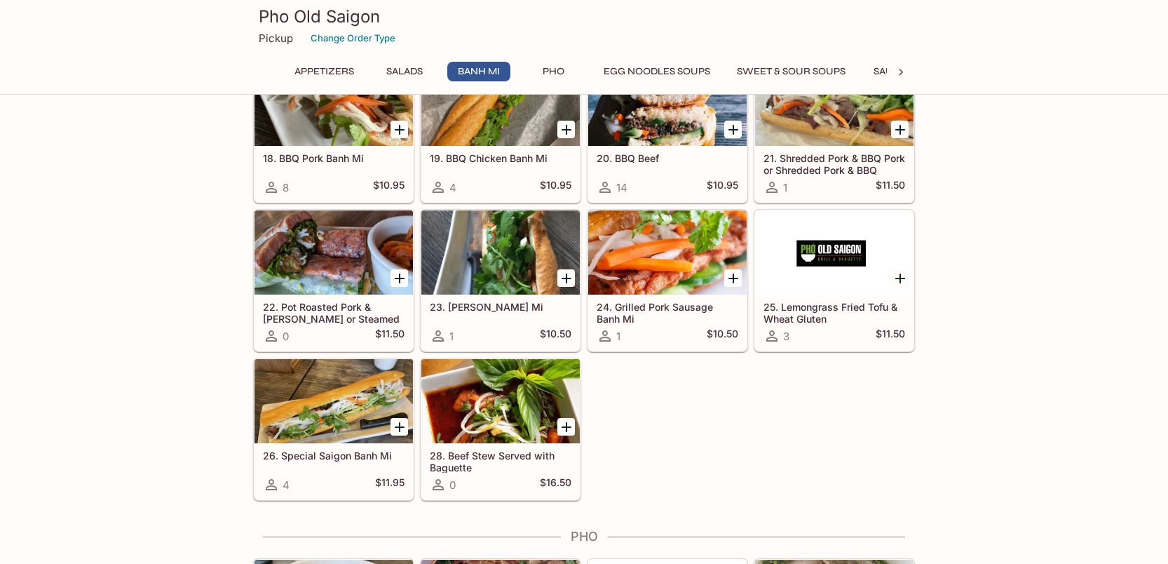
scroll to position [939, 0]
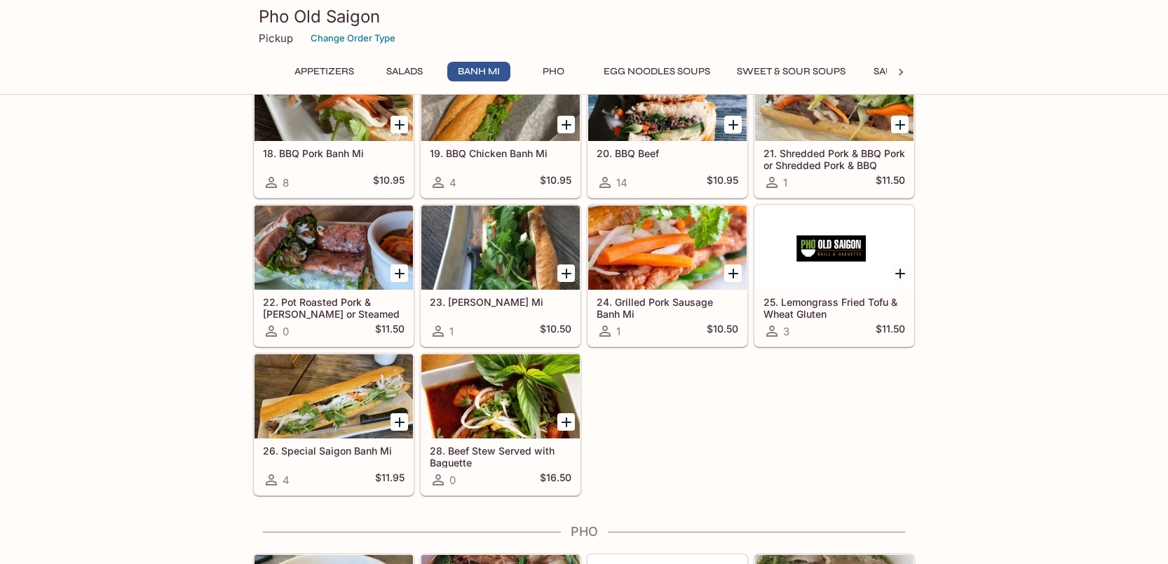
click at [807, 306] on h5 "25. Lemongrass Fried Tofu & Wheat Gluten" at bounding box center [835, 307] width 142 height 23
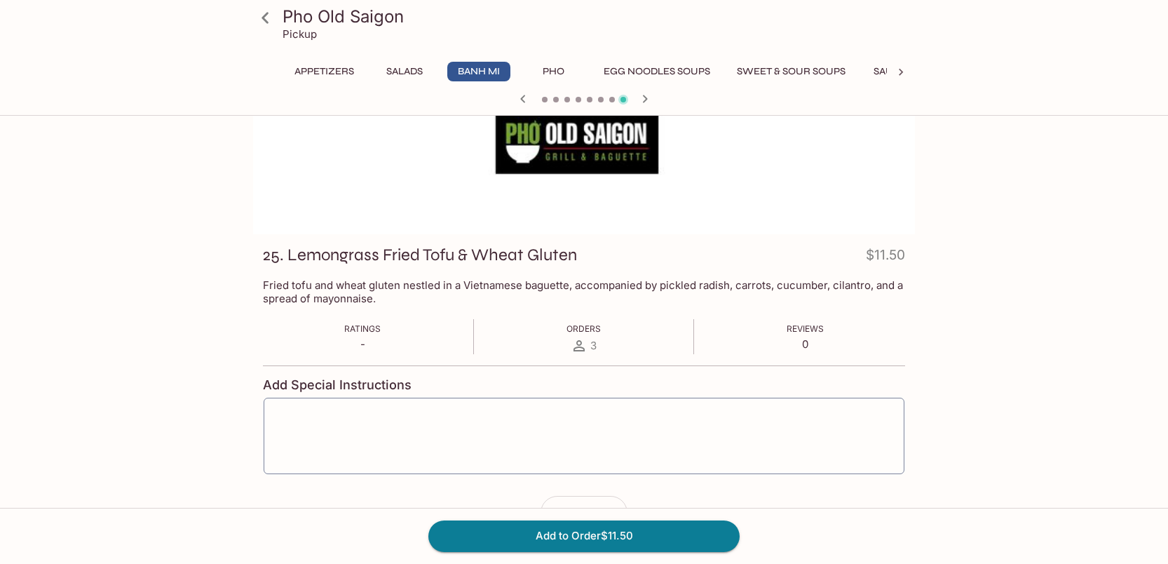
scroll to position [121, 0]
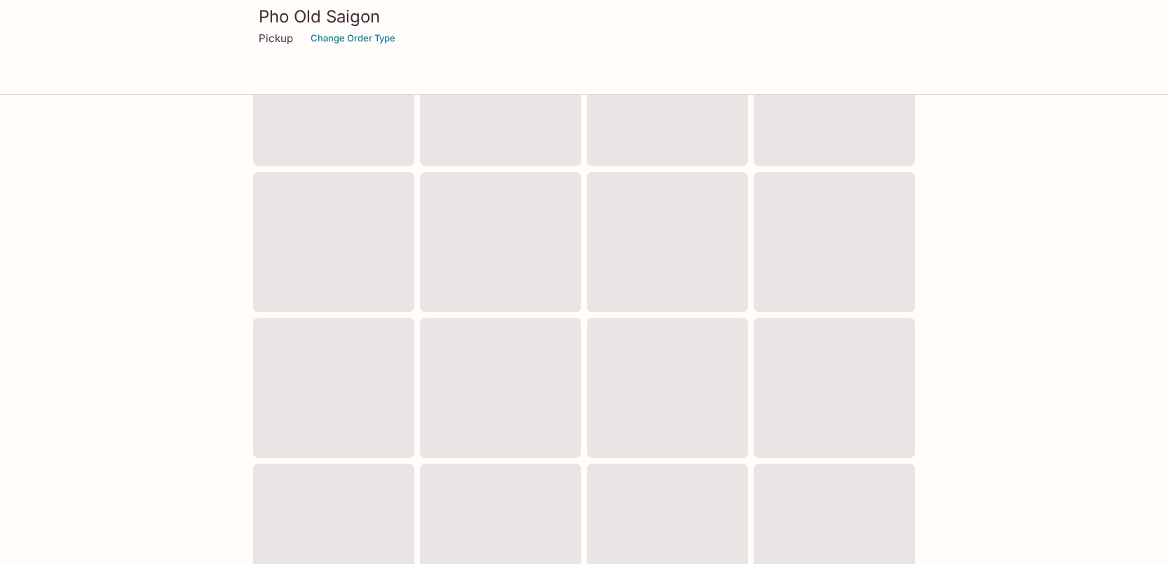
scroll to position [453, 0]
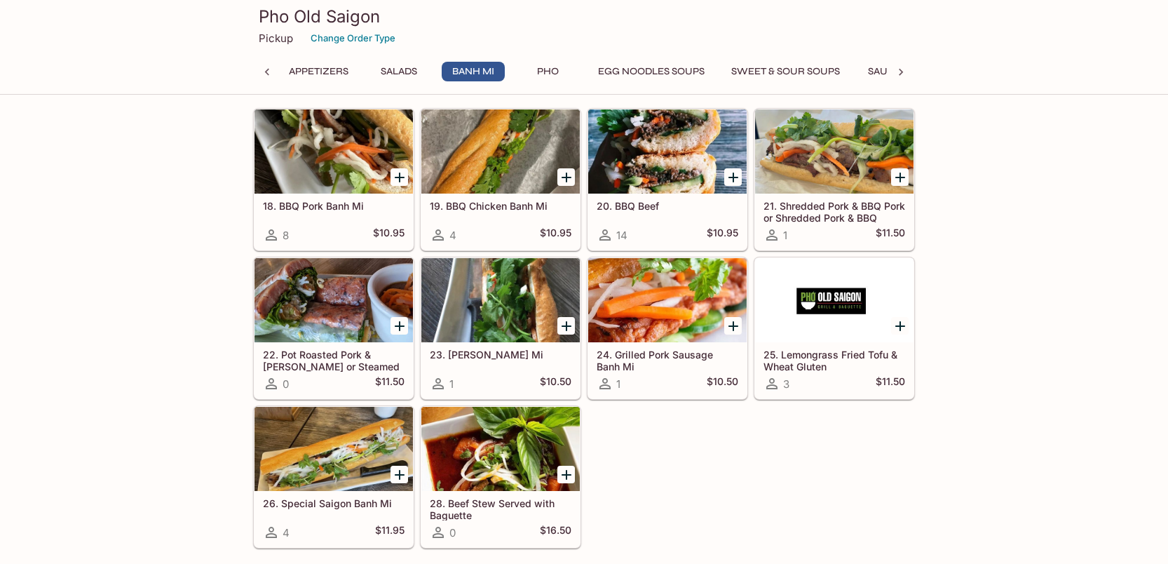
scroll to position [884, 0]
